Goal: Browse casually

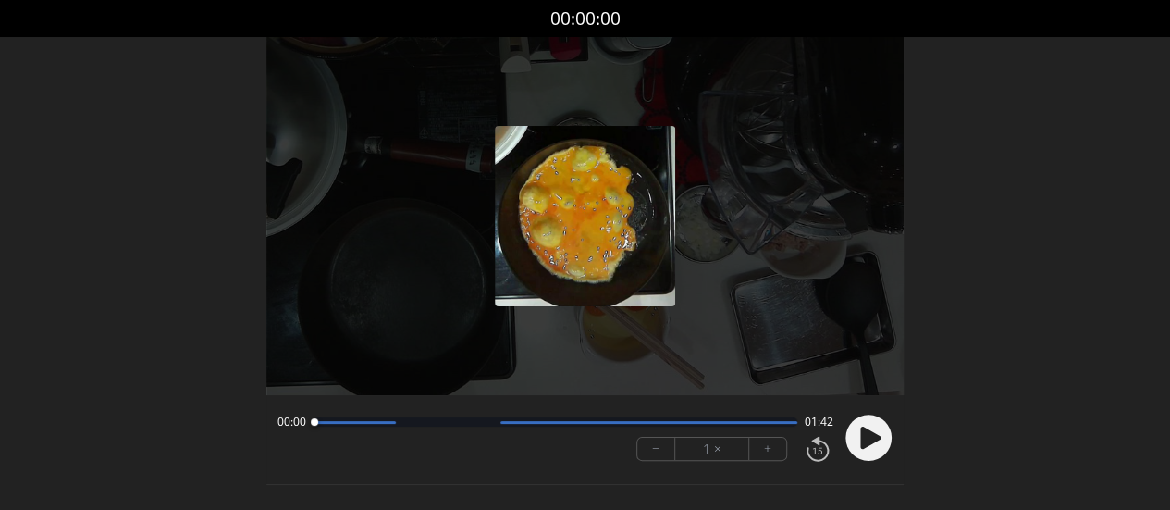
click at [868, 432] on icon at bounding box center [870, 437] width 20 height 22
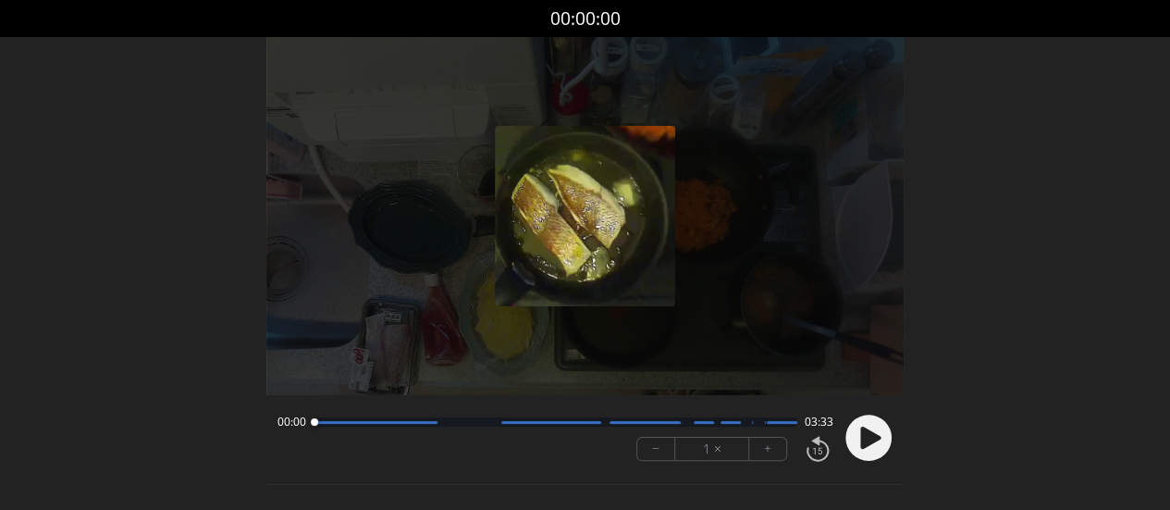
click at [862, 430] on icon at bounding box center [870, 437] width 20 height 22
click at [864, 433] on icon at bounding box center [863, 437] width 5 height 19
click at [862, 434] on icon at bounding box center [870, 437] width 20 height 22
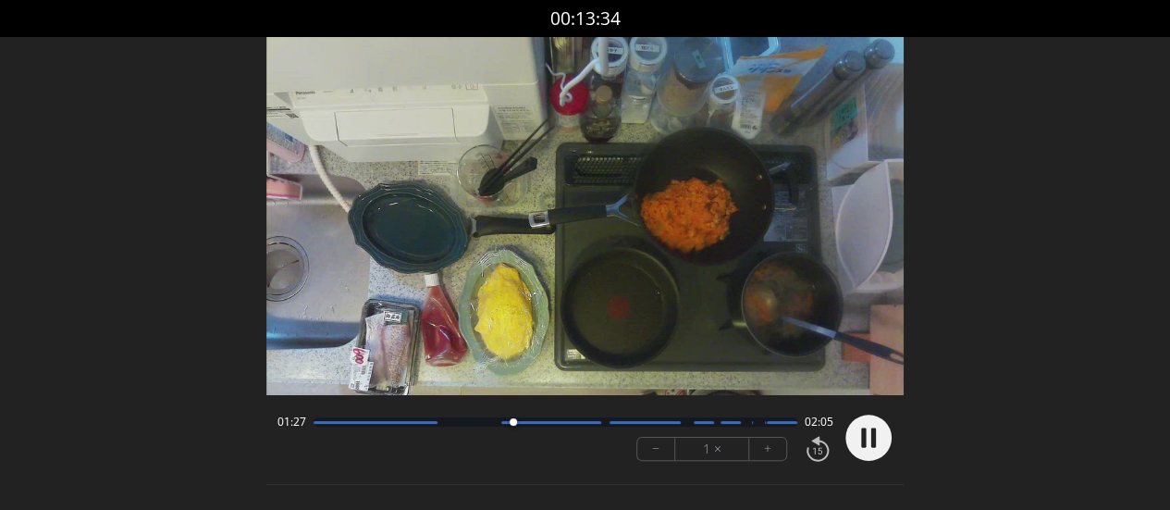
click at [861, 441] on icon at bounding box center [863, 437] width 5 height 19
click at [863, 432] on icon at bounding box center [870, 437] width 20 height 22
